Goal: Information Seeking & Learning: Learn about a topic

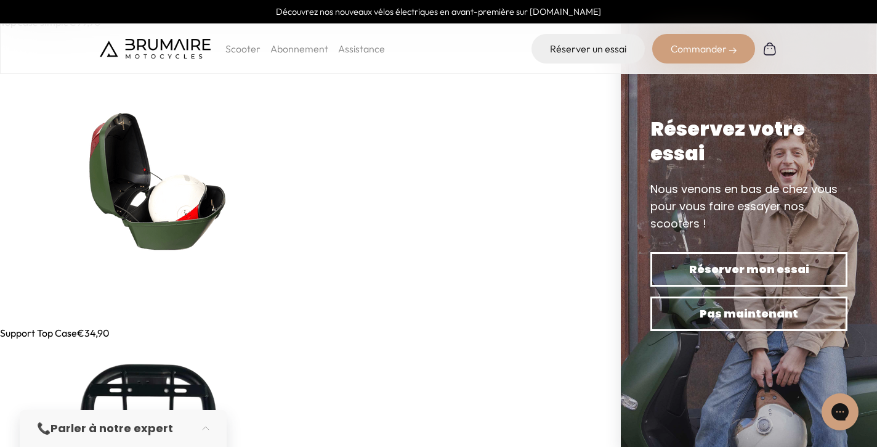
click at [174, 209] on img at bounding box center [148, 178] width 296 height 296
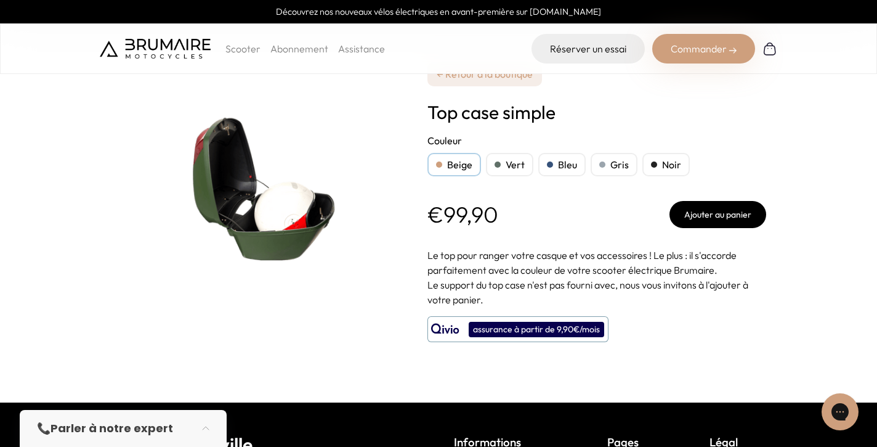
click at [556, 167] on div "Bleu" at bounding box center [561, 164] width 47 height 23
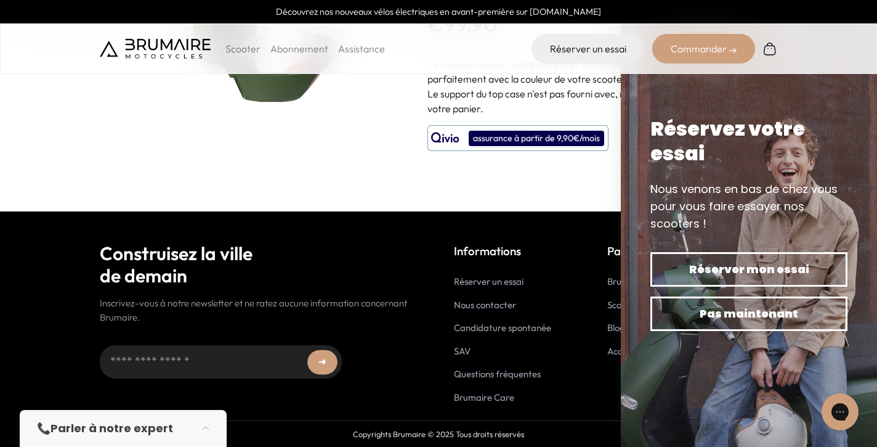
scroll to position [190, 0]
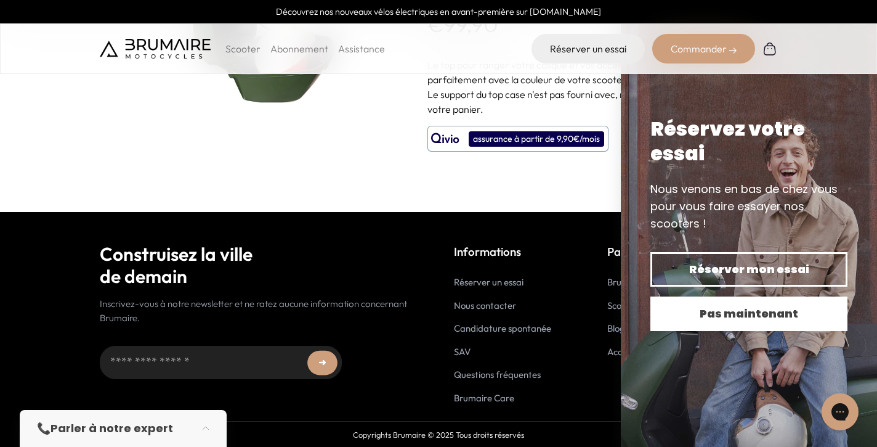
click at [730, 311] on span "Pas maintenant" at bounding box center [749, 313] width 154 height 17
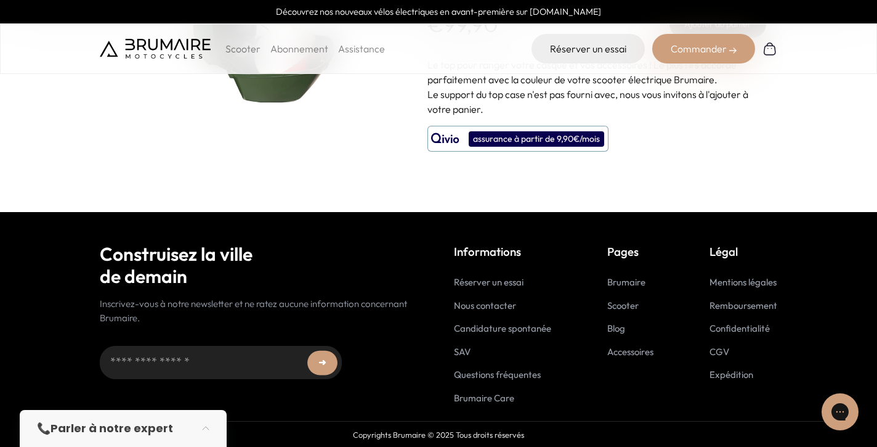
click at [631, 349] on link "Accessoires" at bounding box center [630, 352] width 46 height 12
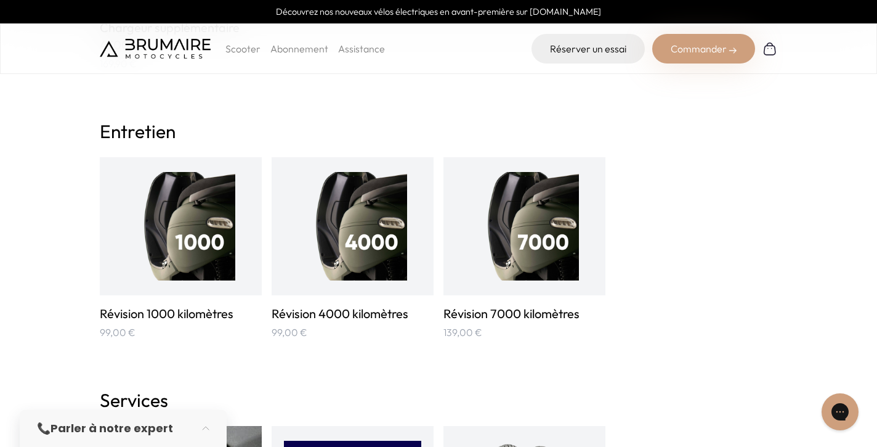
scroll to position [1162, 0]
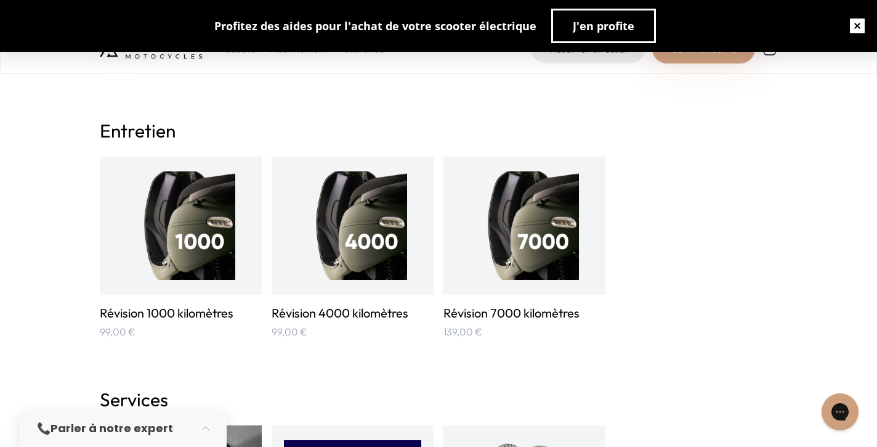
click at [857, 20] on button "button" at bounding box center [857, 25] width 39 height 39
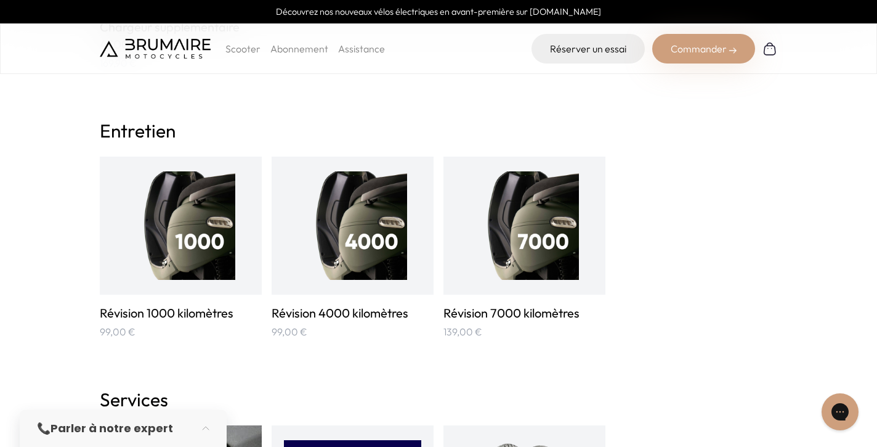
click at [532, 237] on img at bounding box center [525, 225] width 108 height 108
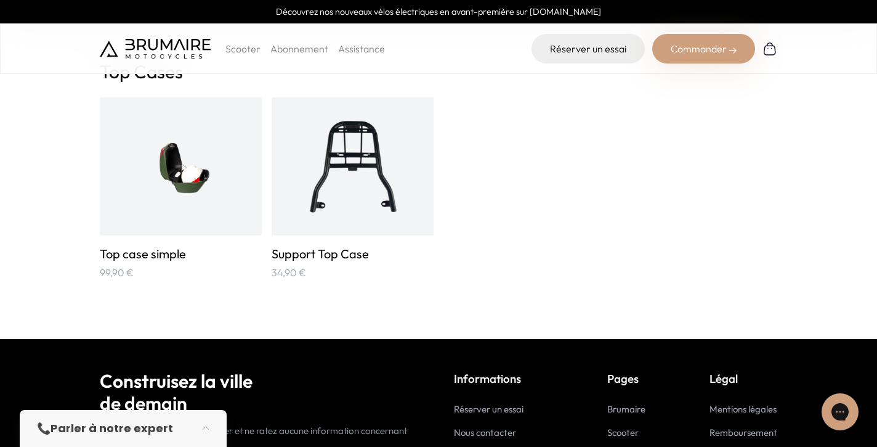
scroll to position [2024, 0]
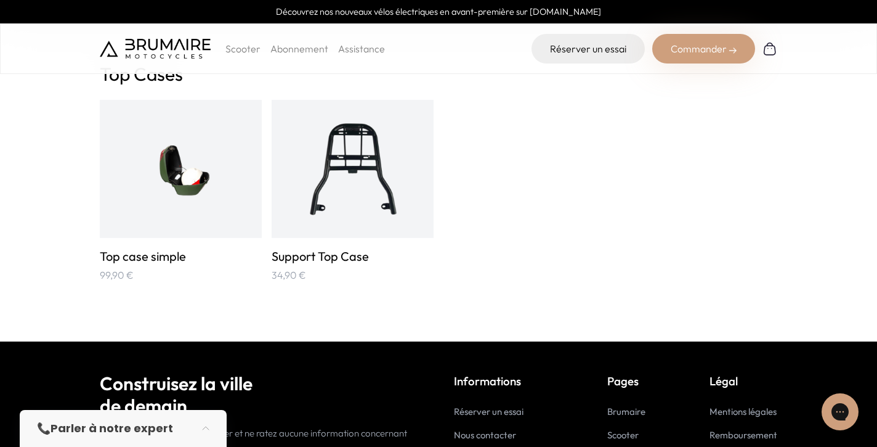
click at [208, 177] on img at bounding box center [181, 169] width 108 height 108
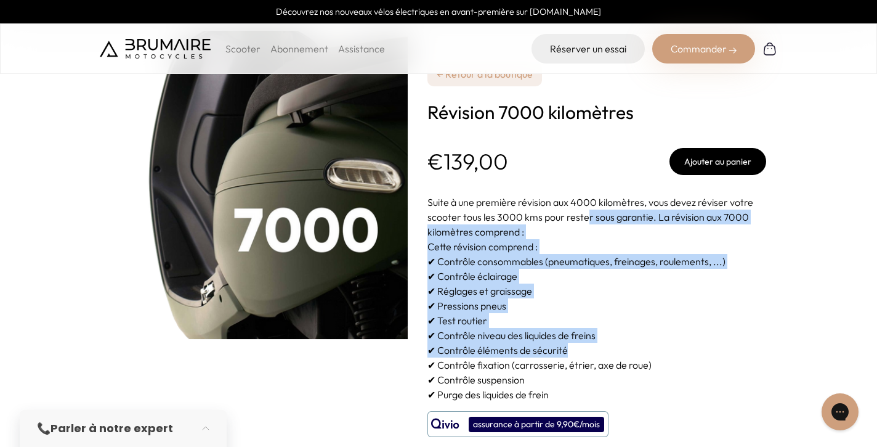
drag, startPoint x: 585, startPoint y: 222, endPoint x: 709, endPoint y: 344, distance: 173.8
click at [709, 344] on div "Suite à une première révision aux 4000 kilomètres, vous devez réviser votre sco…" at bounding box center [596, 298] width 339 height 207
click at [709, 344] on p "✔ Contrôle éléments de sécurité" at bounding box center [596, 349] width 339 height 15
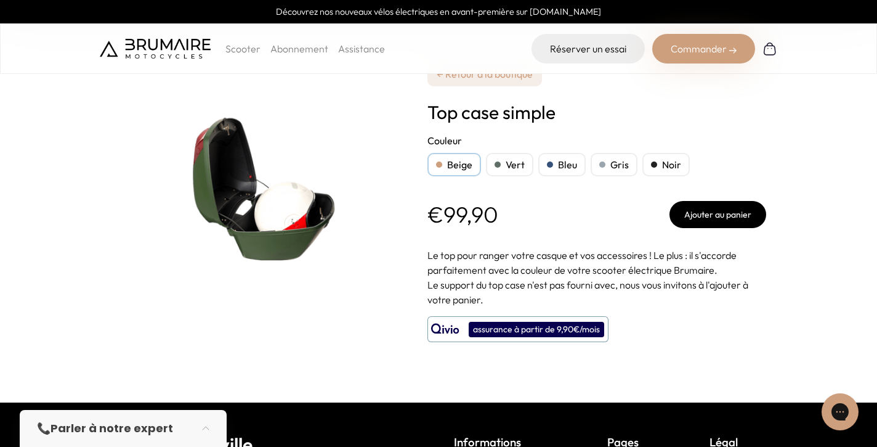
click at [370, 48] on link "Assistance" at bounding box center [361, 48] width 47 height 12
click at [362, 59] on div "Scooter Abonnement Assistance" at bounding box center [242, 49] width 285 height 30
click at [361, 53] on link "Assistance" at bounding box center [361, 48] width 47 height 12
